Goal: Information Seeking & Learning: Learn about a topic

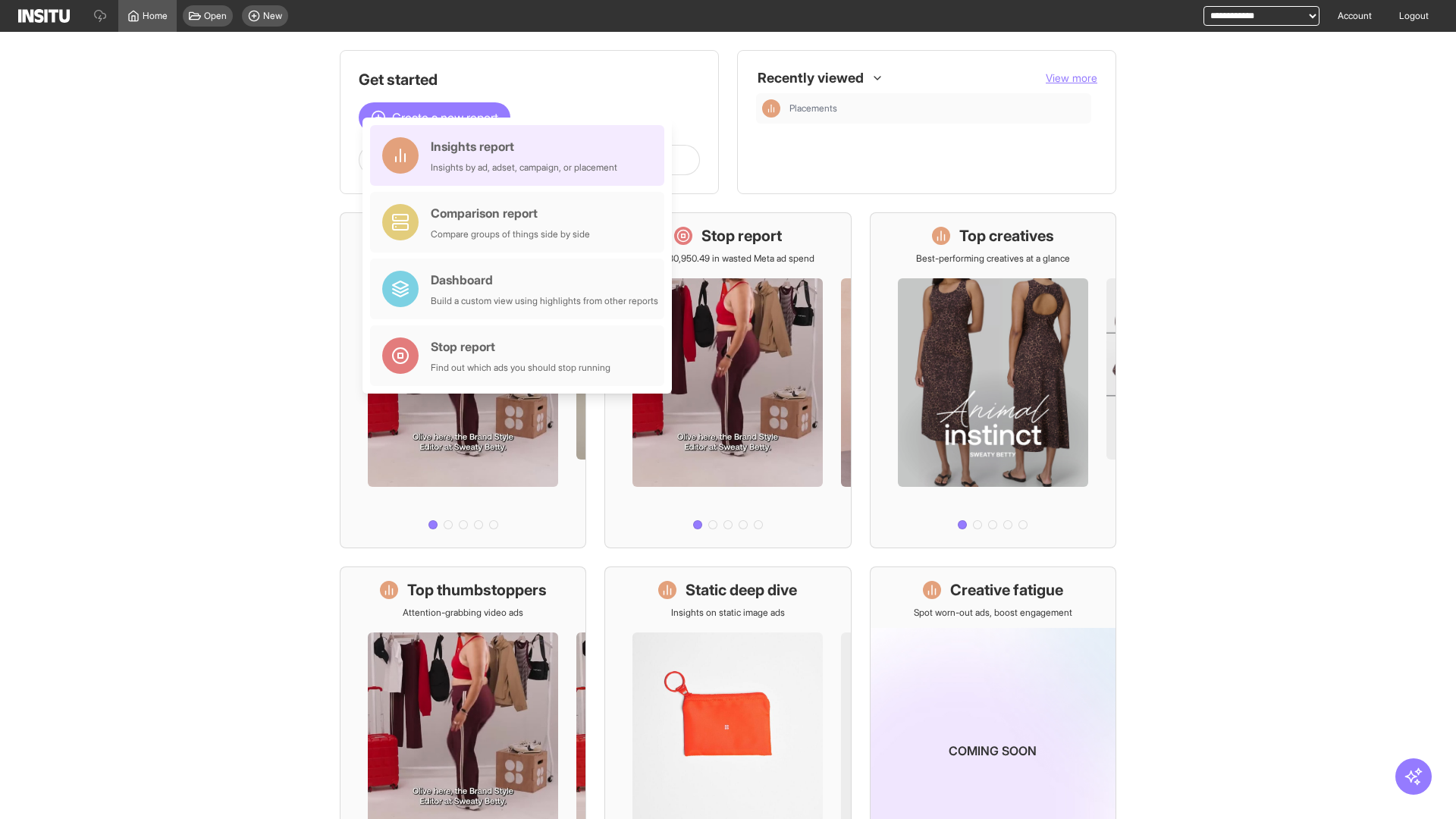
click at [521, 156] on div "Insights report Insights by ad, adset, campaign, or placement" at bounding box center [524, 155] width 186 height 36
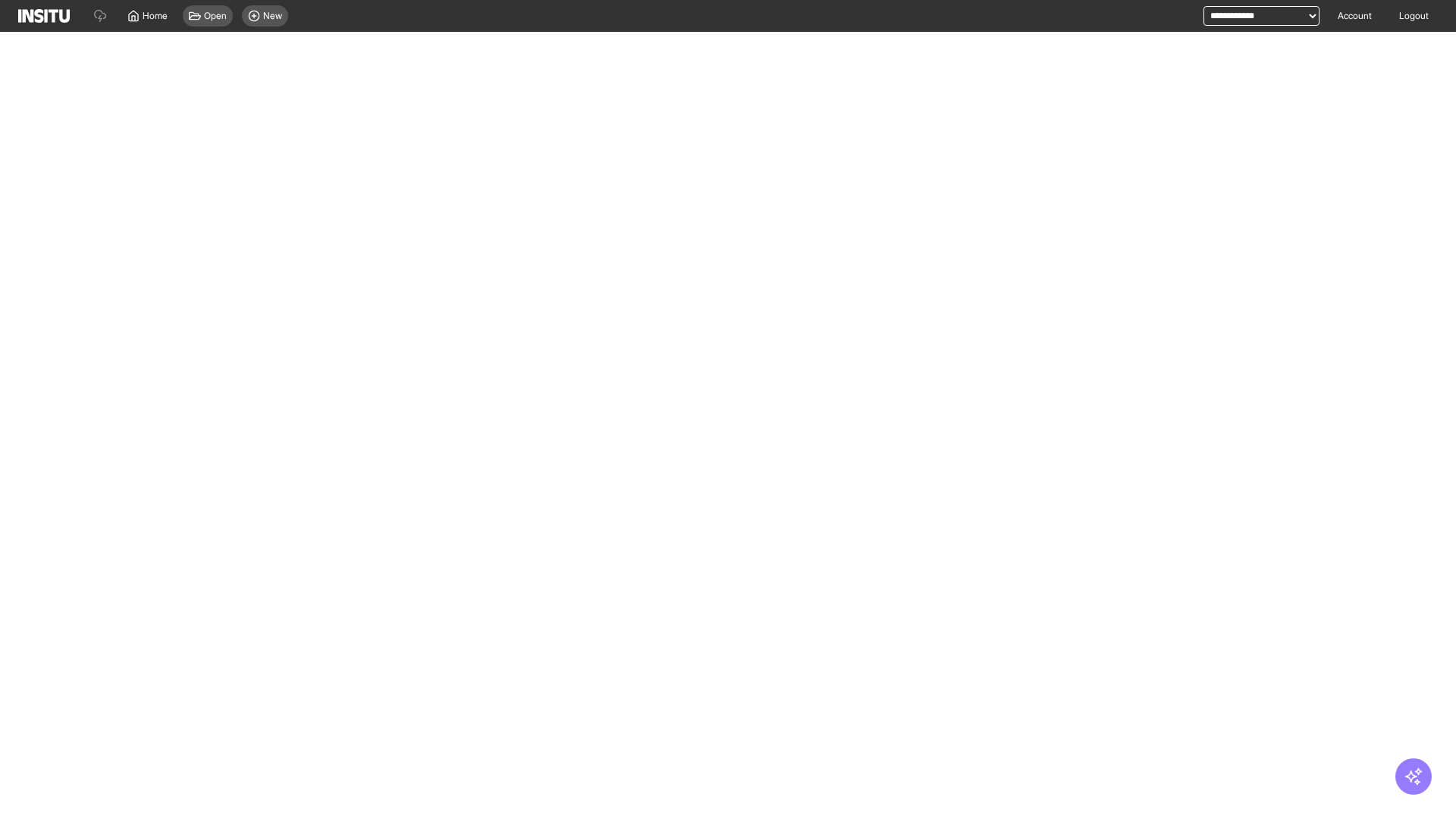
select select "**"
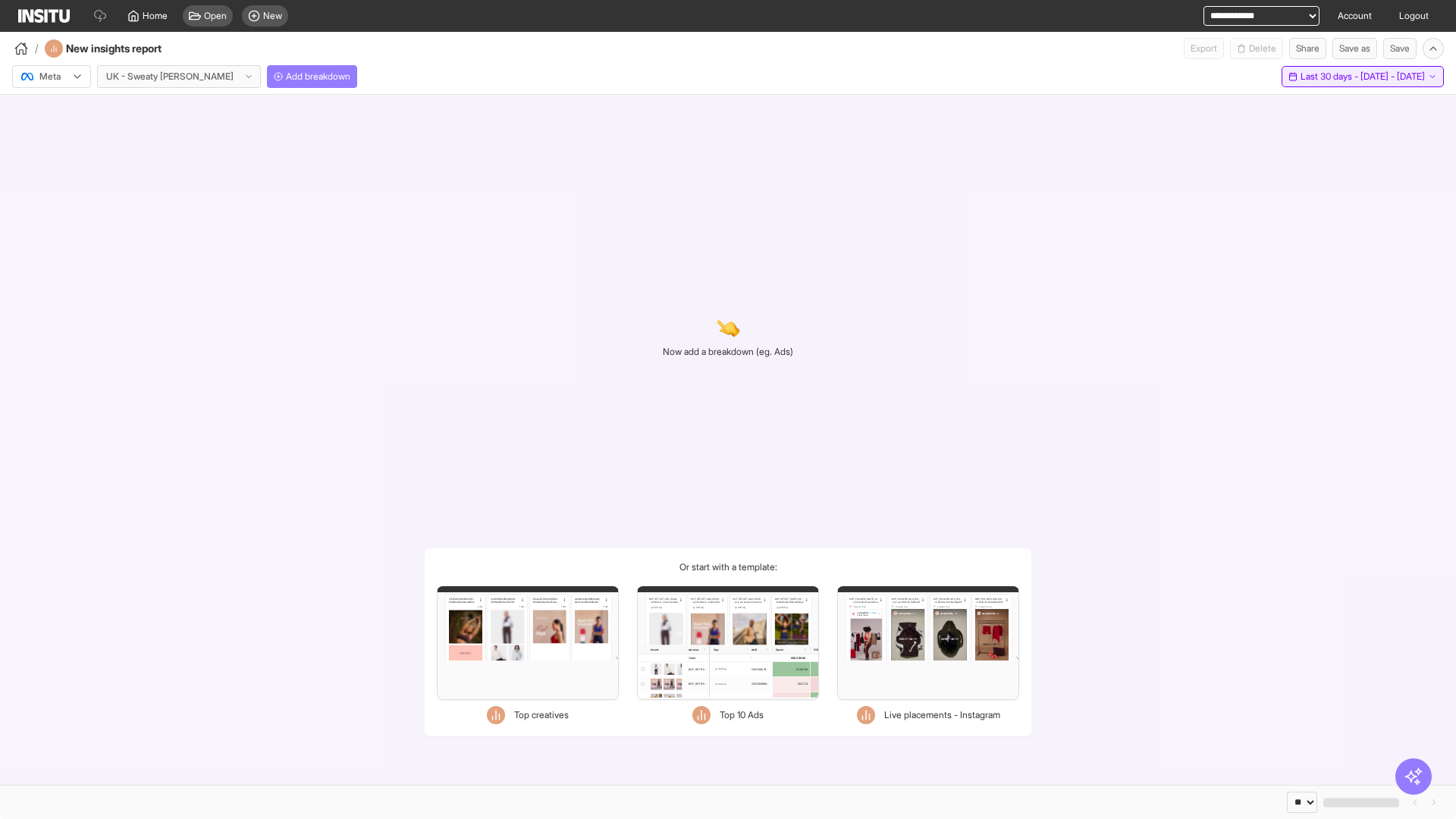
click at [1332, 77] on span "Last 30 days - [DATE] - [DATE]" at bounding box center [1363, 77] width 124 height 12
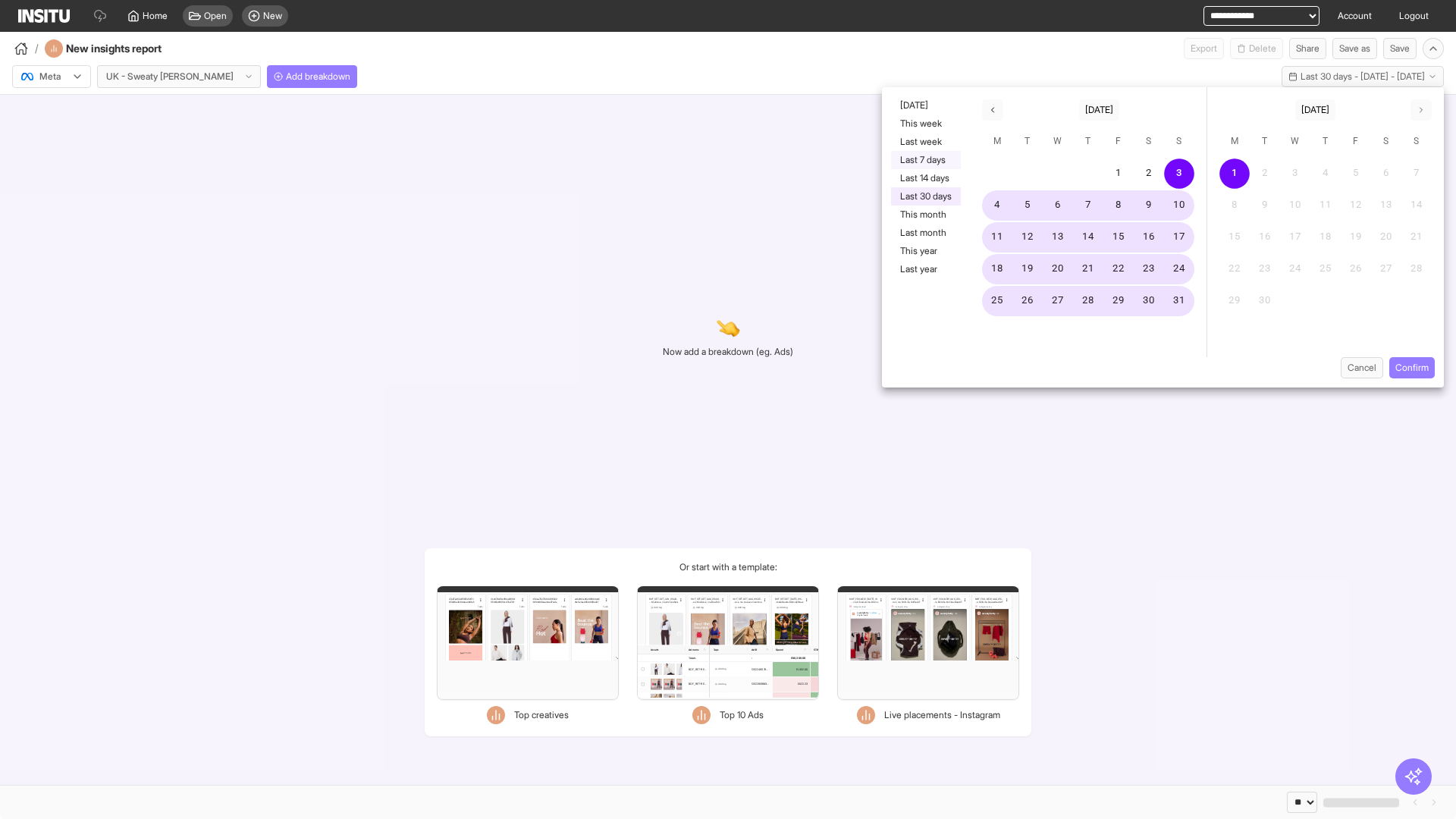
click at [924, 160] on button "Last 7 days" at bounding box center [926, 160] width 70 height 18
